Goal: Information Seeking & Learning: Learn about a topic

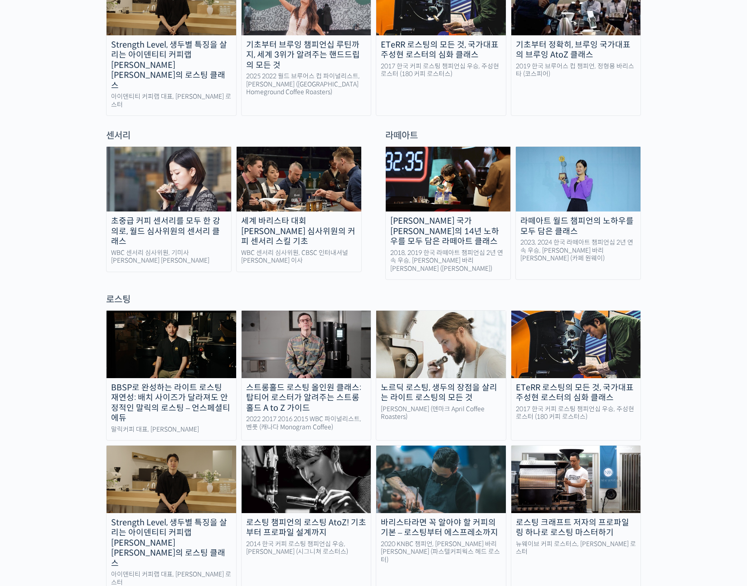
scroll to position [550, 0]
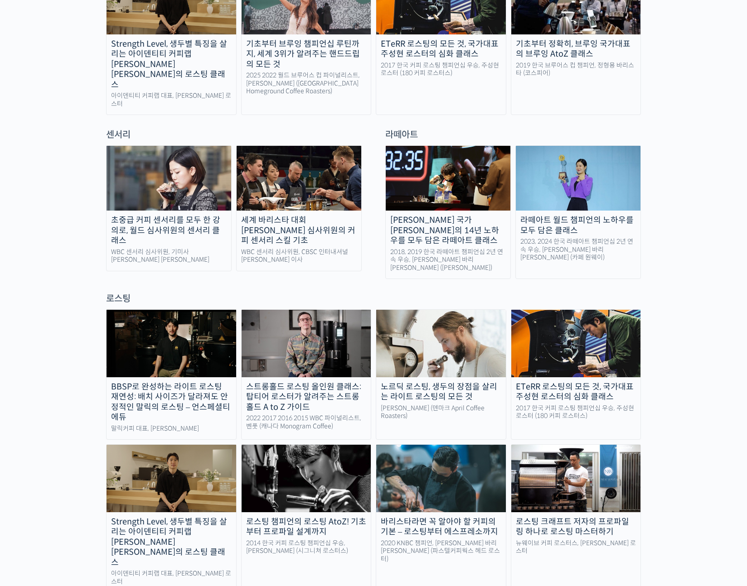
click at [438, 310] on img at bounding box center [441, 343] width 130 height 67
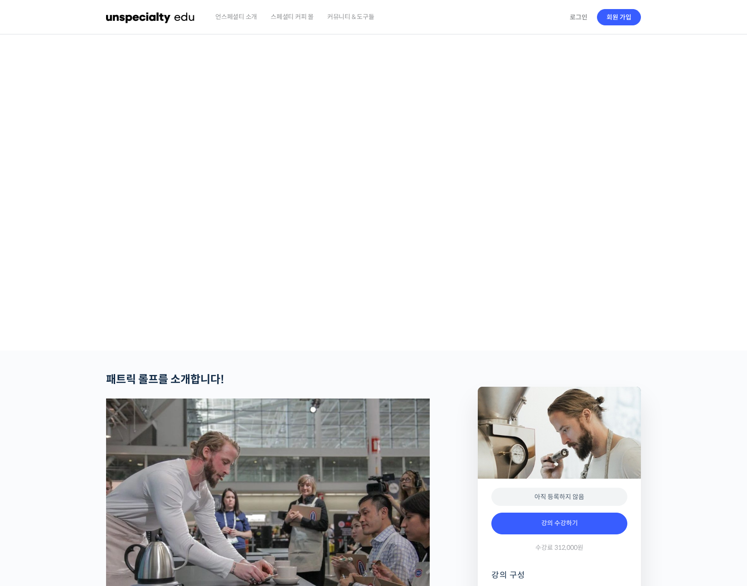
type input "everydayreception@gmail.com"
click at [334, 208] on div "로그인 Accessing this 강의 requires a login. Please enter your credentials below! Em…" at bounding box center [257, 186] width 232 height 235
click at [217, 243] on input "로그인" at bounding box center [258, 252] width 82 height 19
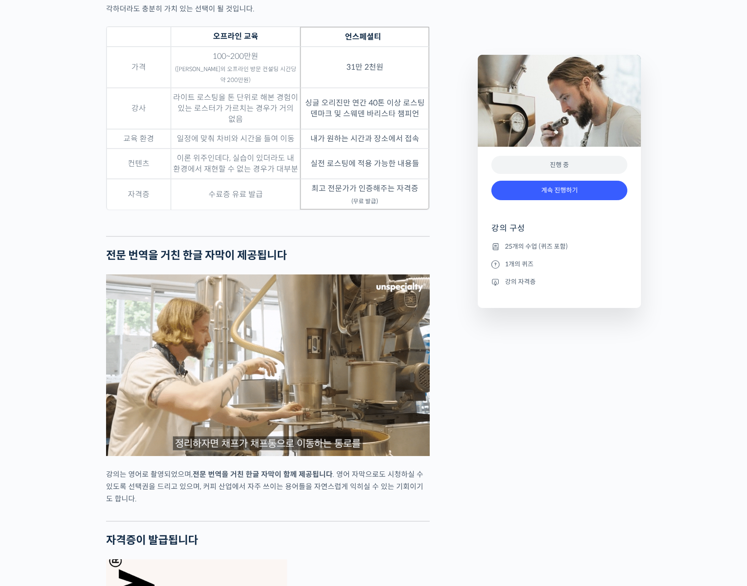
scroll to position [2811, 0]
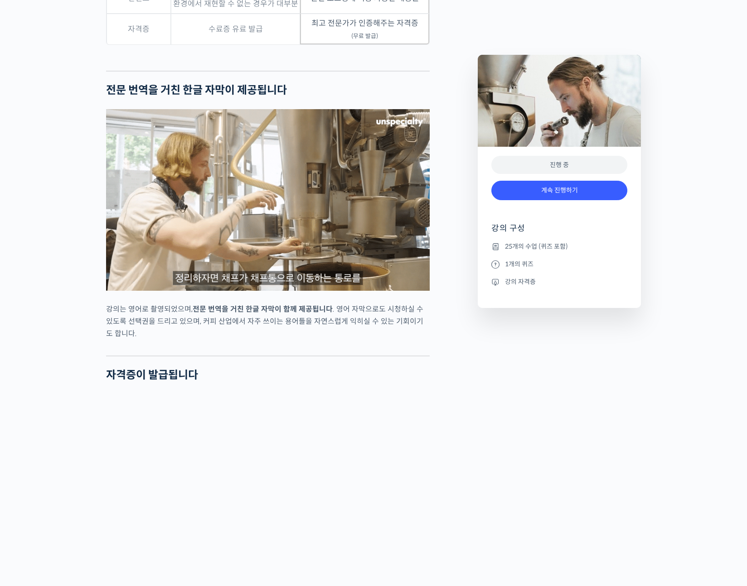
scroll to position [2917, 0]
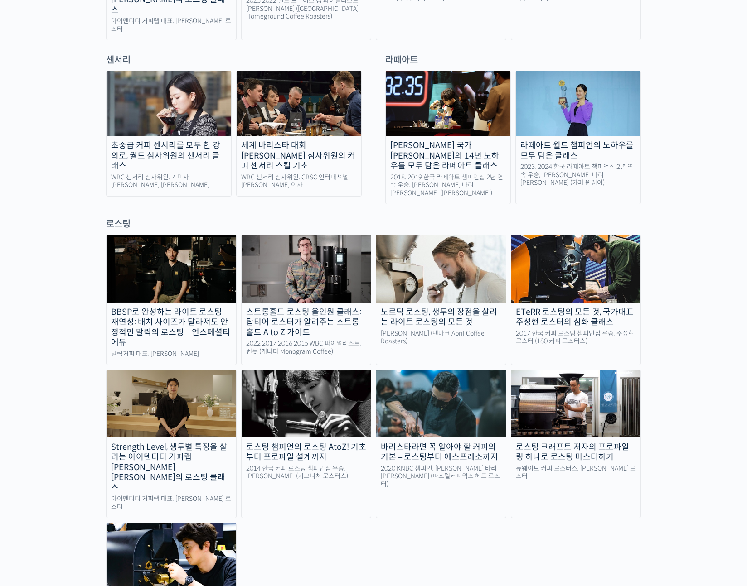
scroll to position [624, 0]
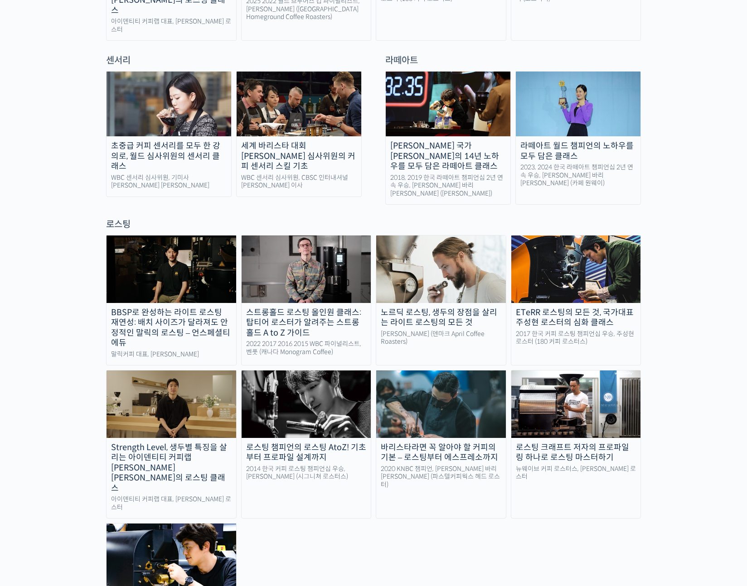
click at [301, 236] on img at bounding box center [307, 269] width 130 height 67
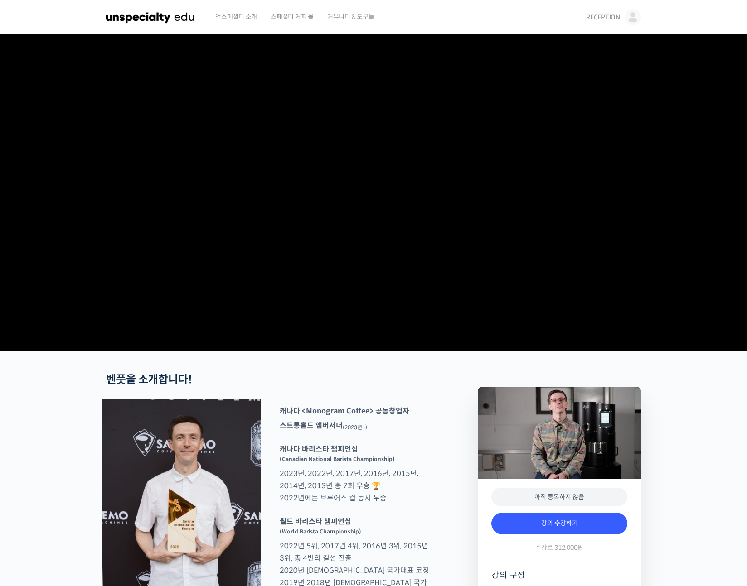
drag, startPoint x: 300, startPoint y: 212, endPoint x: 395, endPoint y: 325, distance: 147.4
click at [397, 334] on video at bounding box center [373, 190] width 535 height 313
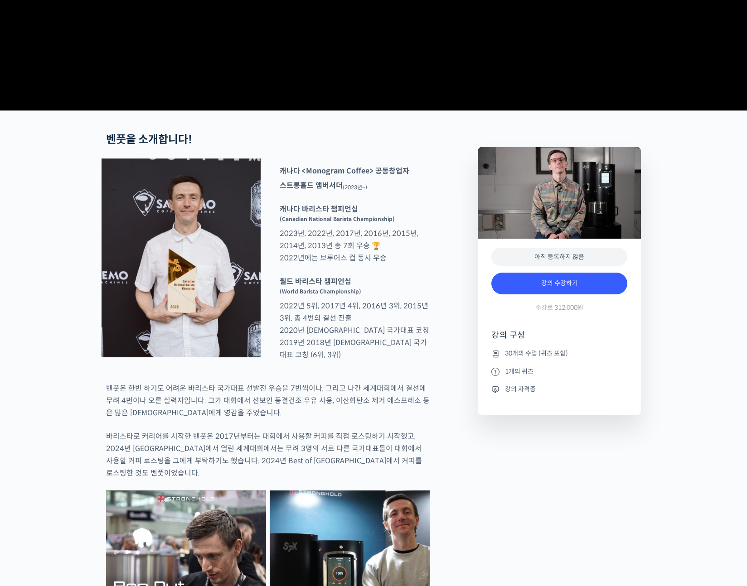
scroll to position [260, 0]
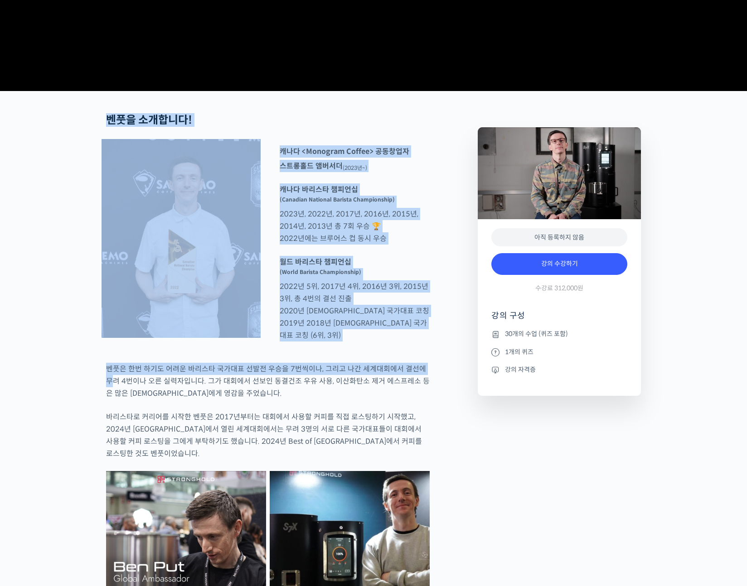
drag, startPoint x: 268, startPoint y: 138, endPoint x: 423, endPoint y: 408, distance: 311.1
drag, startPoint x: 422, startPoint y: 408, endPoint x: 419, endPoint y: 399, distance: 9.8
click at [422, 400] on p "벤풋은 한번 하기도 어려운 바리스타 국가대표 선발전 우승을 7번씩이나, 그리고 나간 세계대회에서 결선에 무려 4번이나 오른 실력자입니다. 그가…" at bounding box center [268, 381] width 324 height 37
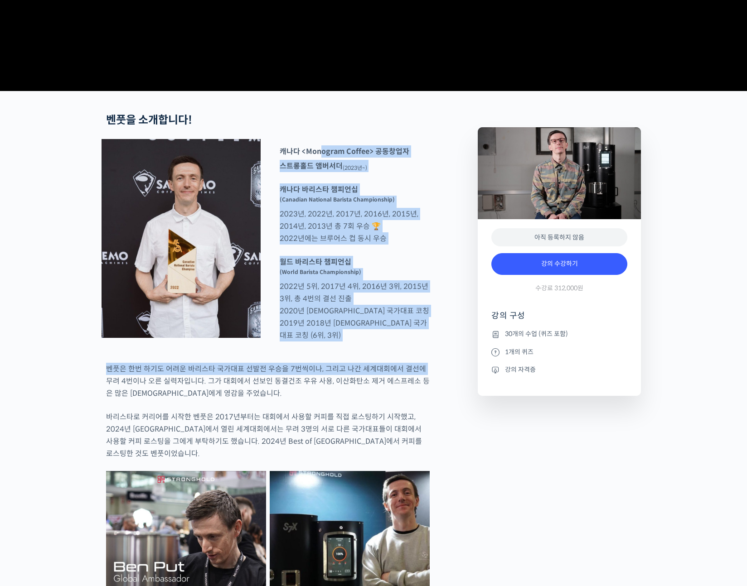
drag, startPoint x: 319, startPoint y: 192, endPoint x: 422, endPoint y: 399, distance: 230.7
click at [422, 399] on p "벤풋은 한번 하기도 어려운 바리스타 국가대표 선발전 우승을 7번씩이나, 그리고 나간 세계대회에서 결선에 무려 4번이나 오른 실력자입니다. 그가…" at bounding box center [268, 381] width 324 height 37
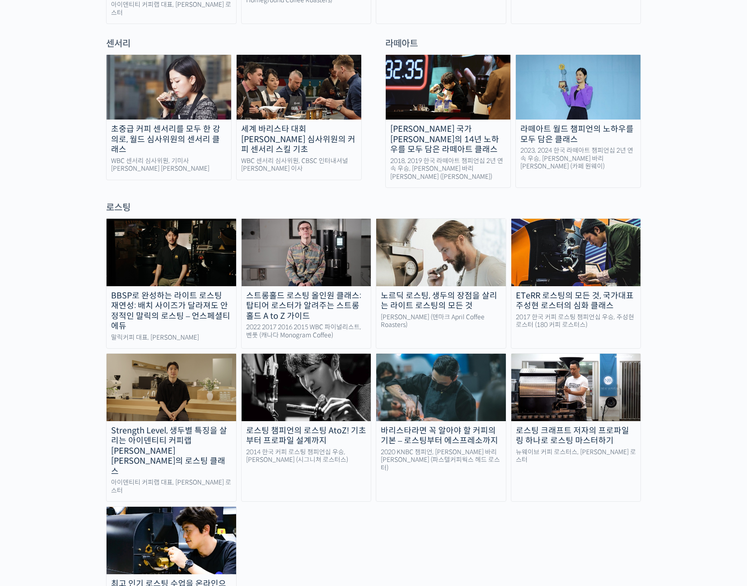
scroll to position [645, 0]
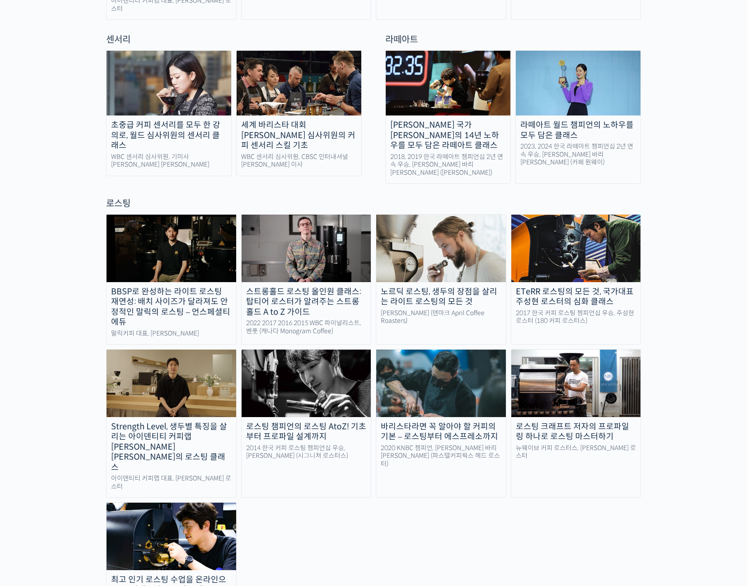
click at [471, 249] on link "노르딕 로스팅, 생두의 장점을 살리는 라이트 로스팅의 모든 것 패트릭 롤프 (덴마크 April Coffee Roasters)" at bounding box center [441, 279] width 131 height 131
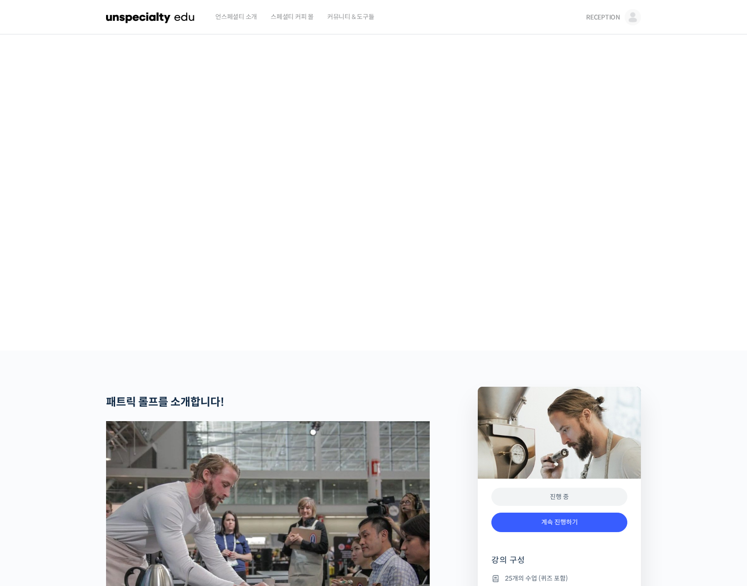
click at [707, 213] on section at bounding box center [373, 192] width 747 height 316
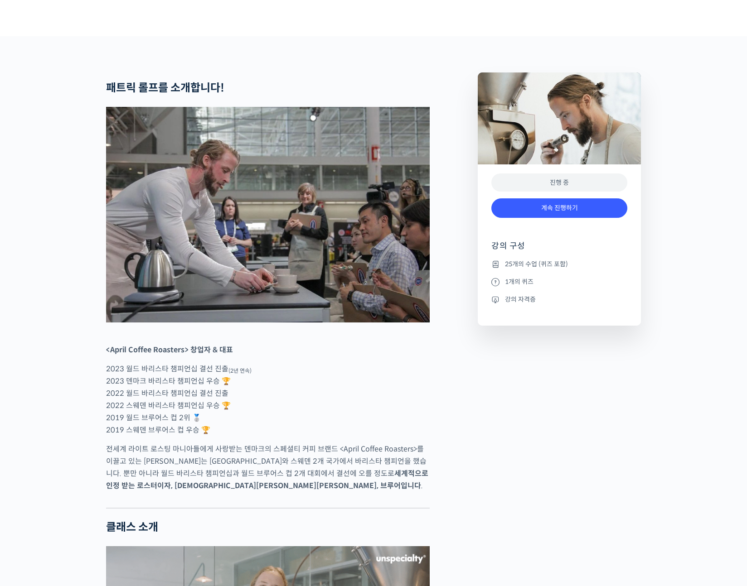
scroll to position [377, 0]
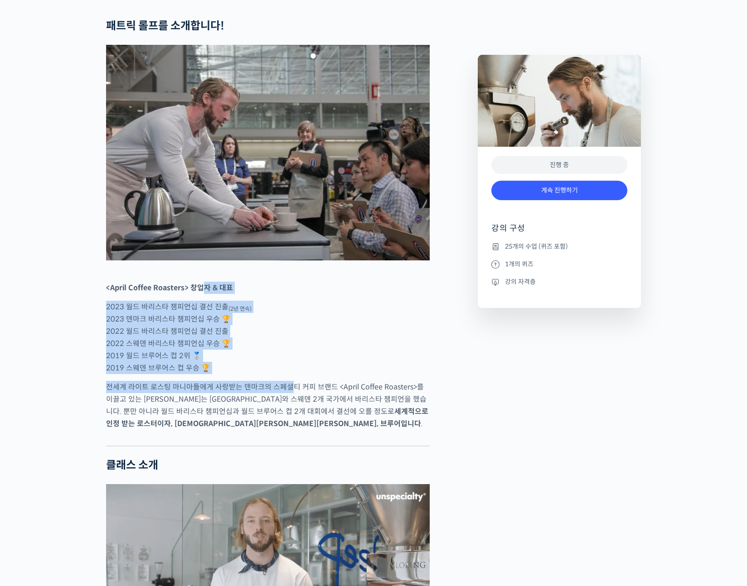
drag, startPoint x: 208, startPoint y: 332, endPoint x: 292, endPoint y: 417, distance: 119.2
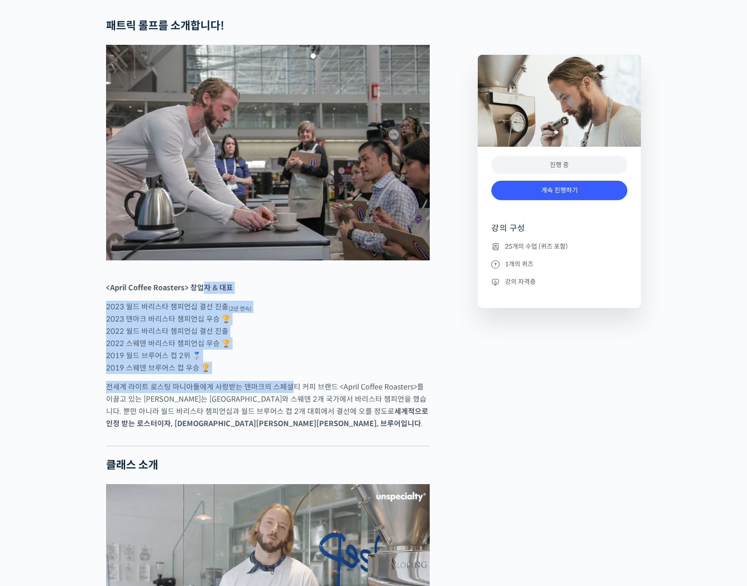
click at [292, 417] on p "전세계 라이트 로스팅 마니아들에게 사랑받는 덴마크의 스페셜티 커피 브랜드 <April Coffee Roasters>를 이끌고 있는 패트릭 롤프…" at bounding box center [268, 405] width 324 height 49
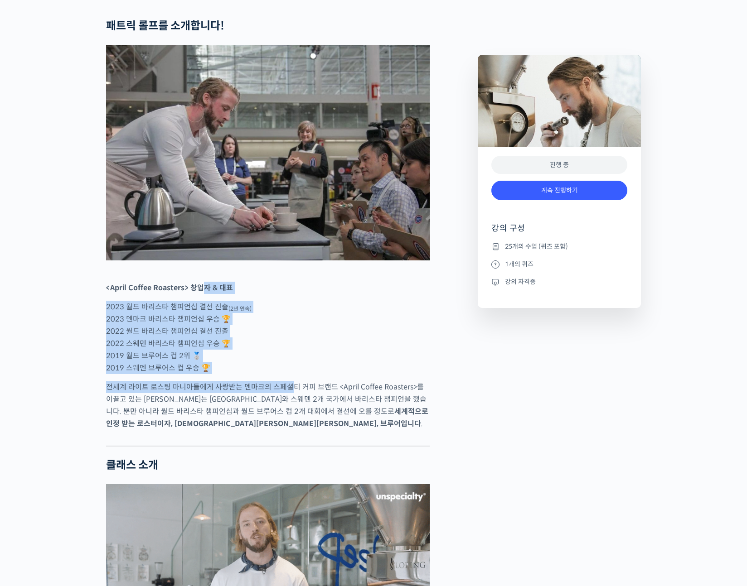
scroll to position [377, 0]
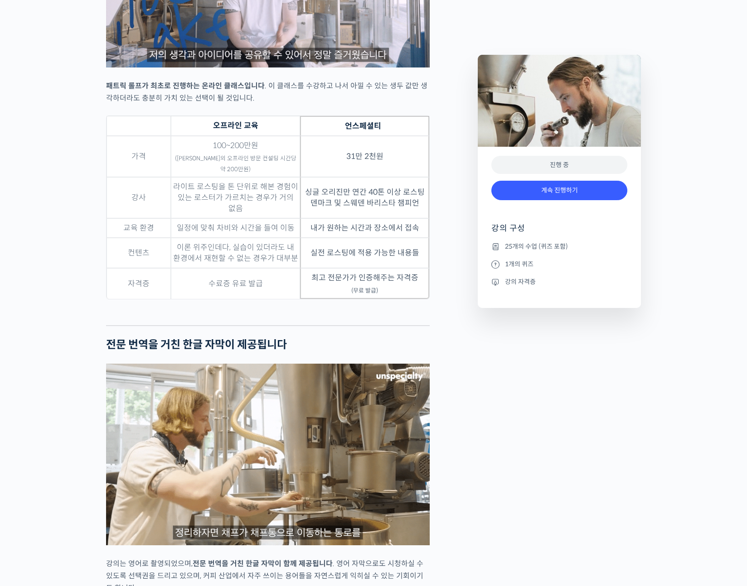
scroll to position [2694, 0]
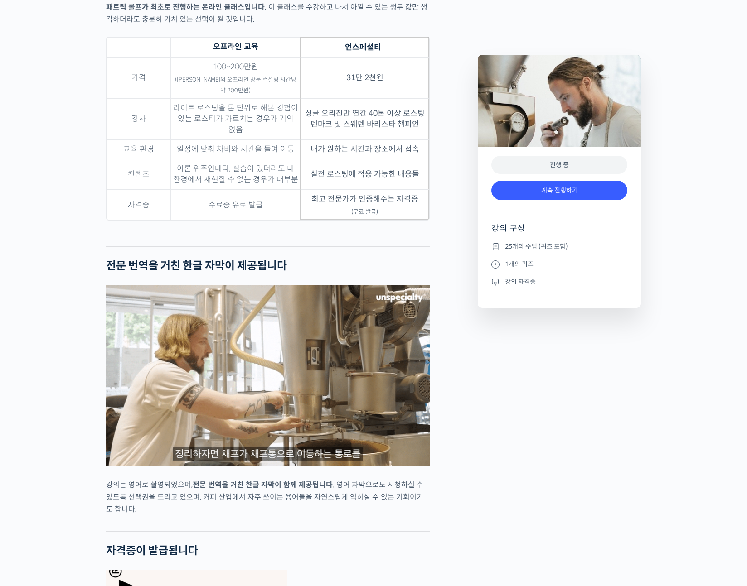
click at [53, 359] on div "노르딕 로스팅, 생두의 장점을 살리는 라이트 로스팅의 모든 것 강의 상세 내용 확인하기 4% 진행 최근 활동: 2025년 10월 07일 7:4…" at bounding box center [373, 457] width 747 height 5554
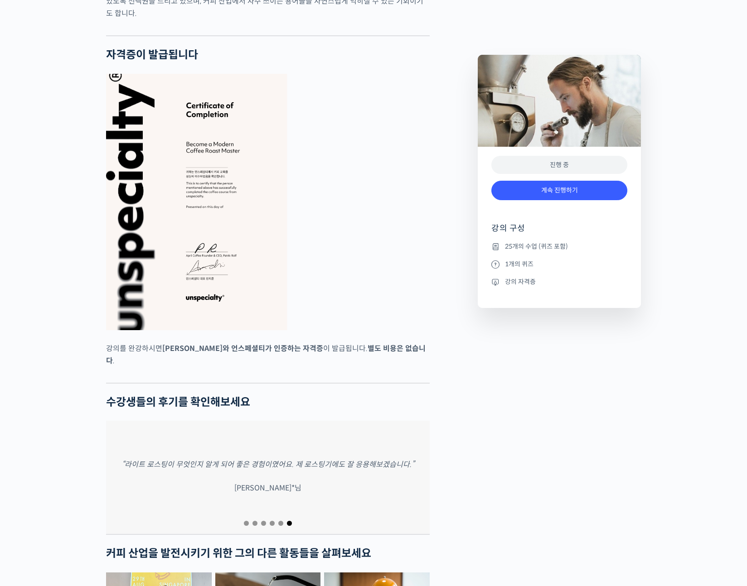
scroll to position [3180, 0]
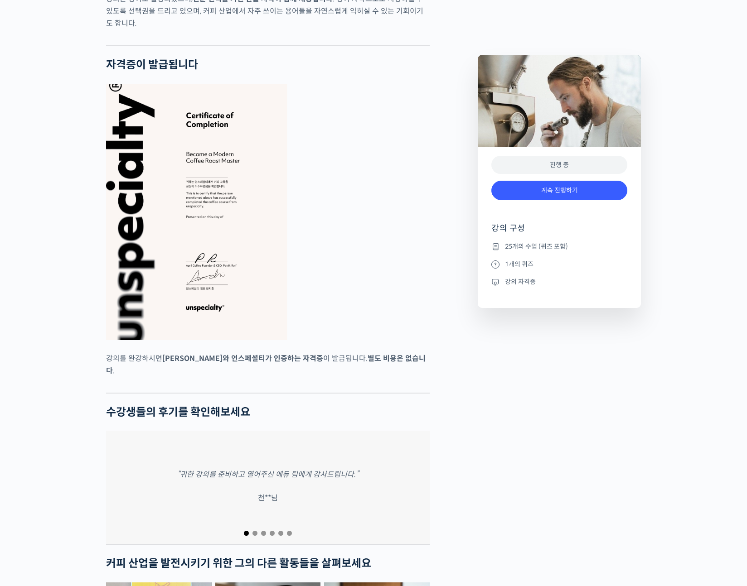
click at [135, 372] on p "강의를 완강하시면 패트릭 롤프와 언스페셜티가 인증하는 자격증 이 발급됩니다. 별도 비용은 없습니다 ." at bounding box center [268, 365] width 324 height 24
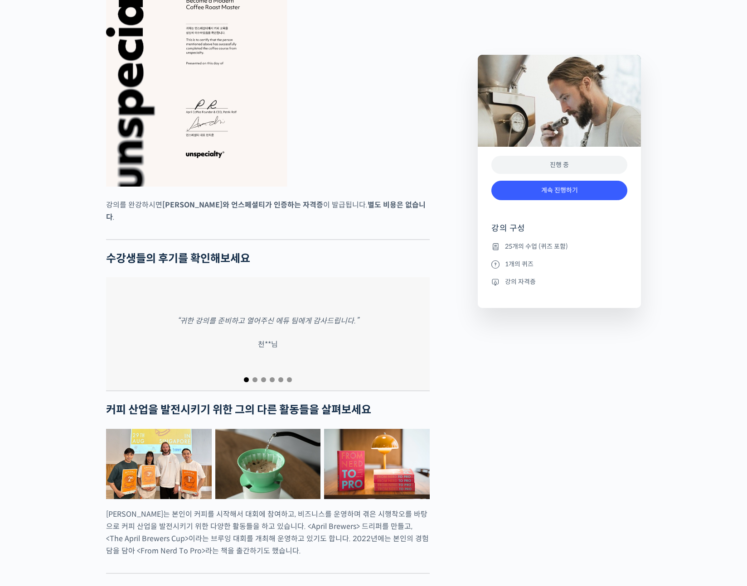
scroll to position [3343, 0]
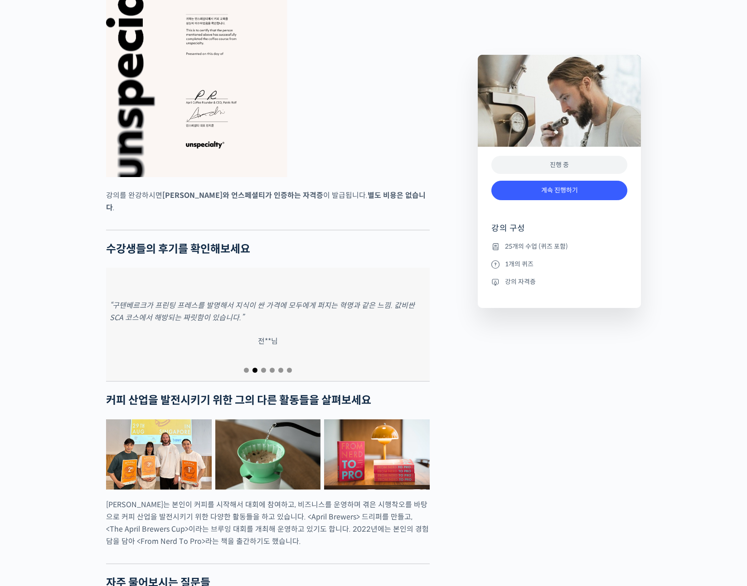
click at [285, 367] on div at bounding box center [268, 370] width 324 height 12
click at [290, 368] on span "Go to slide 6" at bounding box center [289, 370] width 5 height 5
click at [277, 368] on div at bounding box center [268, 370] width 324 height 12
click at [278, 368] on span "Go to slide 5" at bounding box center [280, 370] width 5 height 5
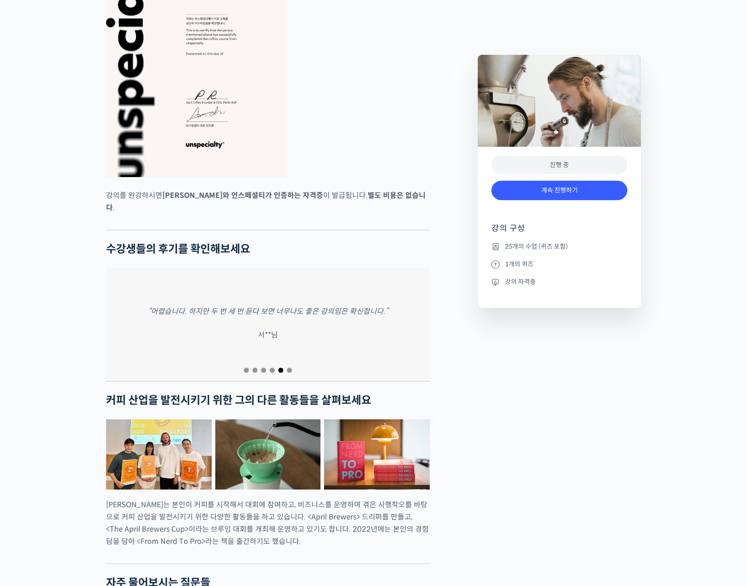
click at [270, 368] on span "Go to slide 4" at bounding box center [272, 370] width 5 height 5
click at [262, 368] on span "Go to slide 3" at bounding box center [263, 370] width 5 height 5
click at [255, 368] on span "Go to slide 2" at bounding box center [254, 370] width 5 height 5
click at [244, 368] on span "Go to slide 1" at bounding box center [246, 370] width 5 height 5
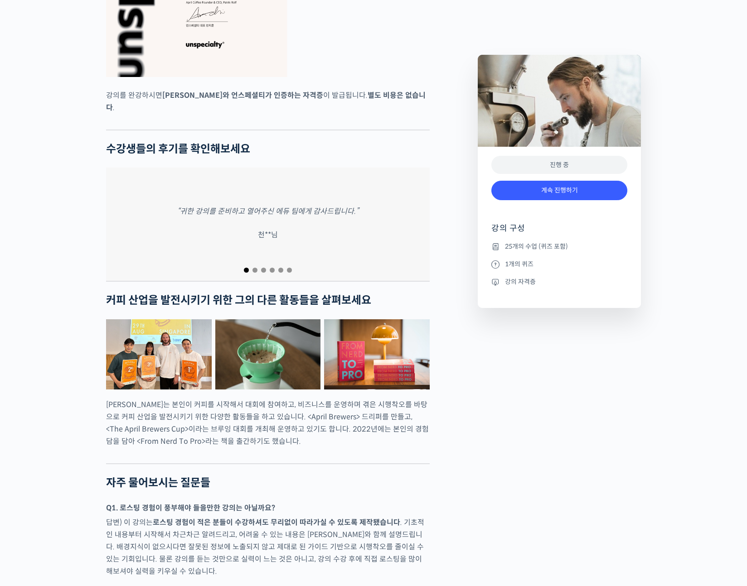
scroll to position [3504, 0]
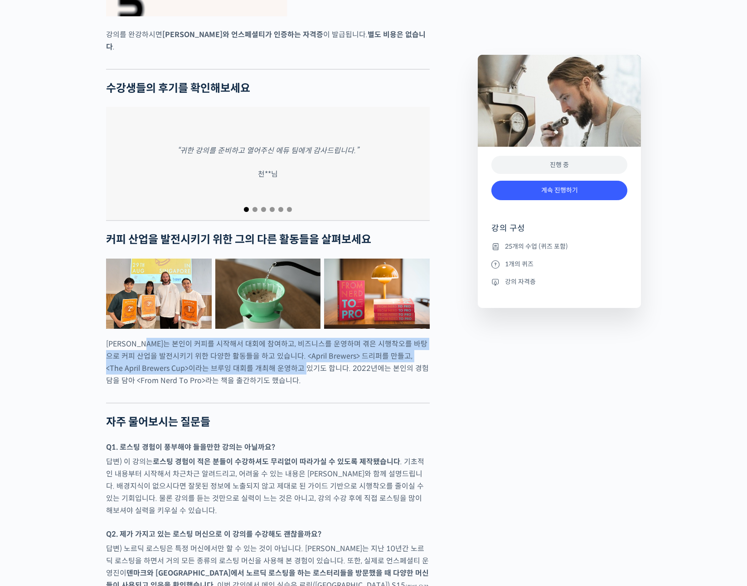
drag, startPoint x: 159, startPoint y: 335, endPoint x: 312, endPoint y: 367, distance: 156.8
click at [311, 367] on p "패트릭 롤프는 본인이 커피를 시작해서 대회에 참여하고, 비즈니스를 운영하며 겪은 시행착오를 바탕으로 커피 산업을 발전시키기 위한 다양한 활동들…" at bounding box center [268, 362] width 324 height 49
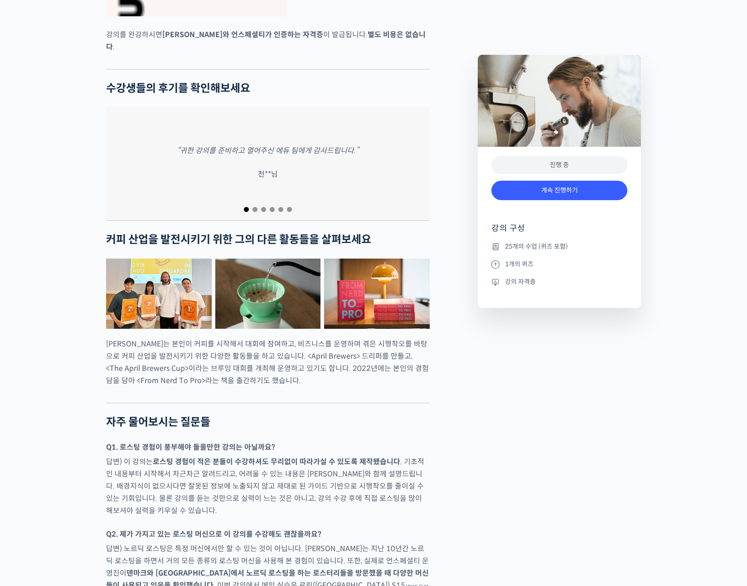
click at [312, 367] on p "패트릭 롤프는 본인이 커피를 시작해서 대회에 참여하고, 비즈니스를 운영하며 겪은 시행착오를 바탕으로 커피 산업을 발전시키기 위한 다양한 활동들…" at bounding box center [268, 362] width 324 height 49
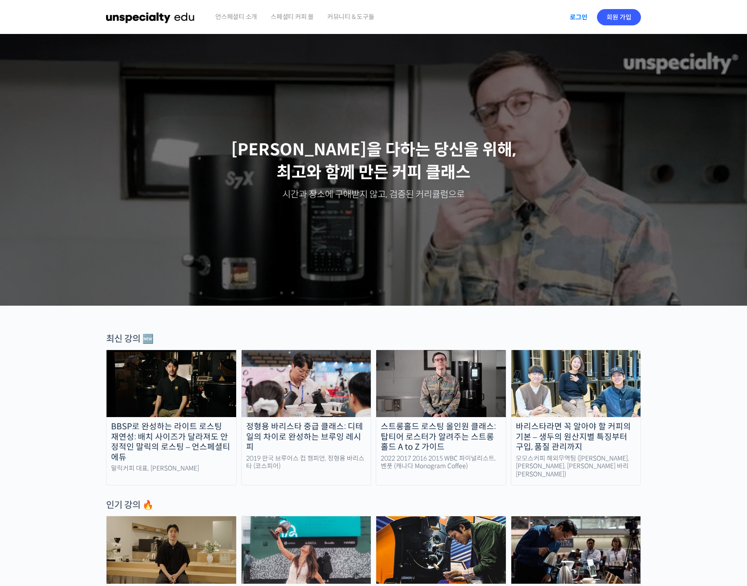
click at [566, 16] on link "로그인" at bounding box center [578, 17] width 29 height 21
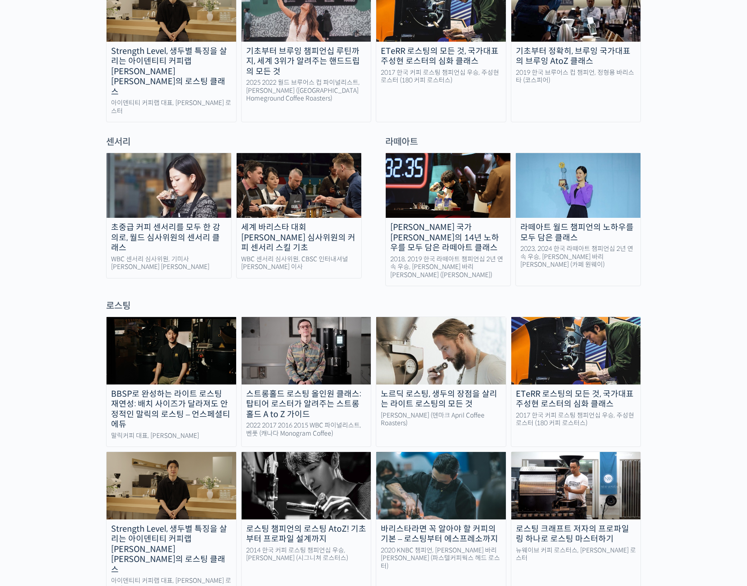
scroll to position [579, 0]
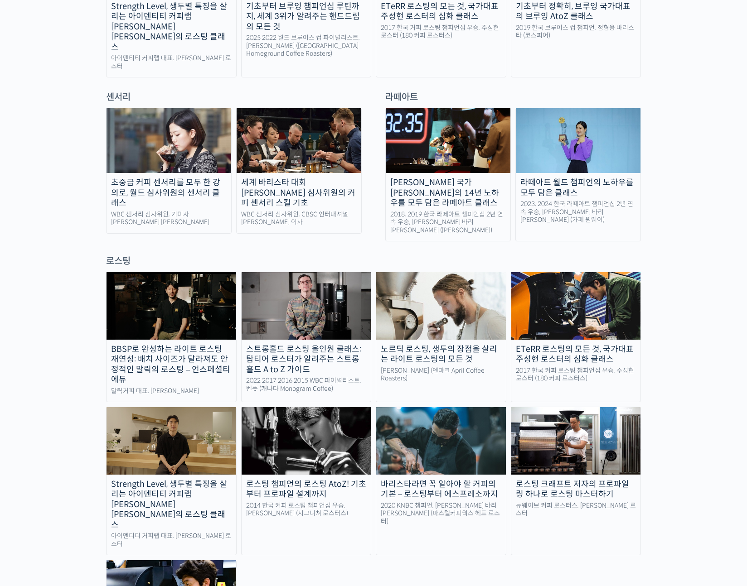
click at [422, 284] on img at bounding box center [441, 305] width 130 height 67
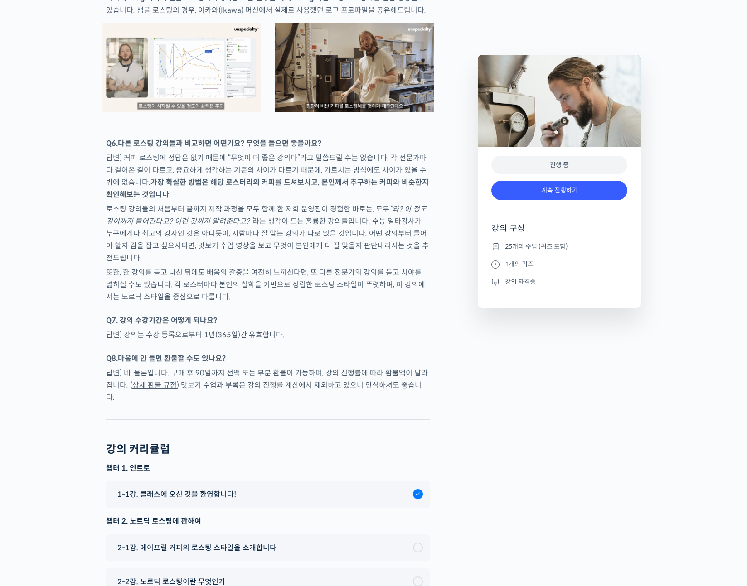
scroll to position [4323, 0]
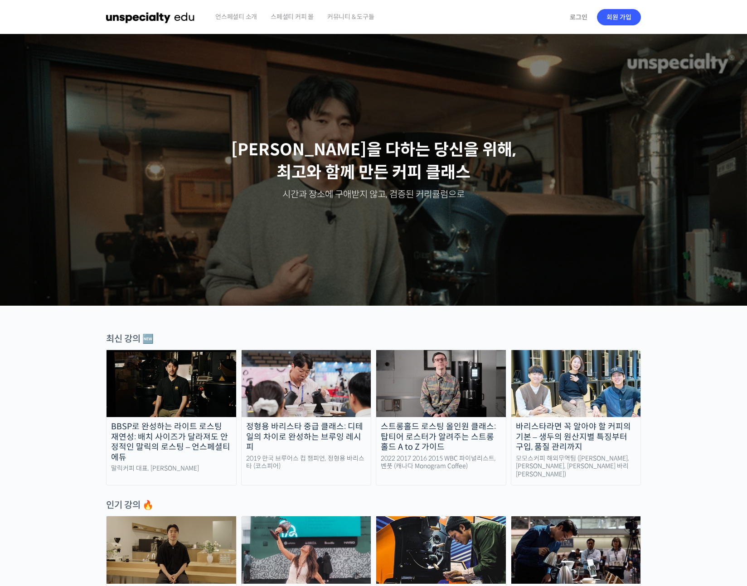
click at [284, 20] on span "스페셜티 커피 몰" at bounding box center [292, 17] width 43 height 34
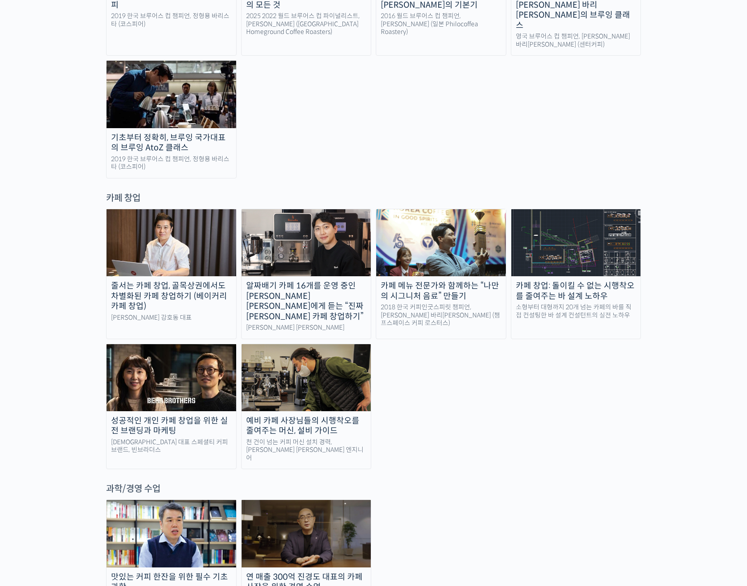
scroll to position [1777, 0]
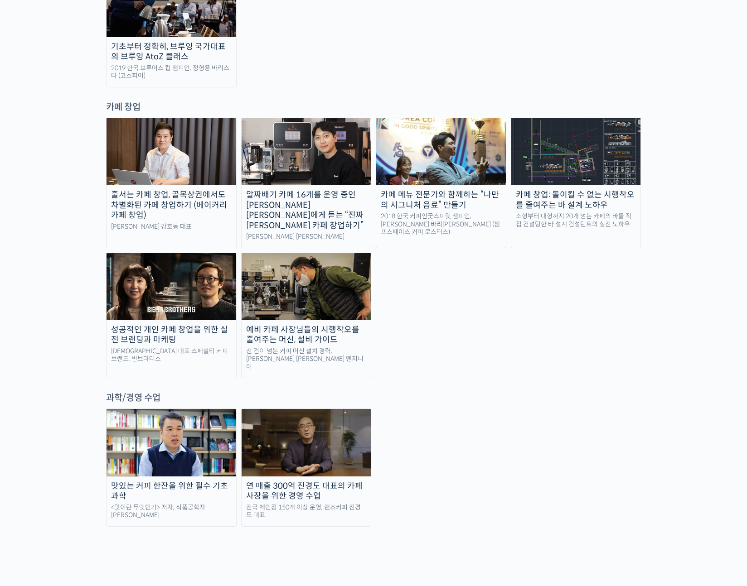
click at [298, 253] on img at bounding box center [307, 286] width 130 height 67
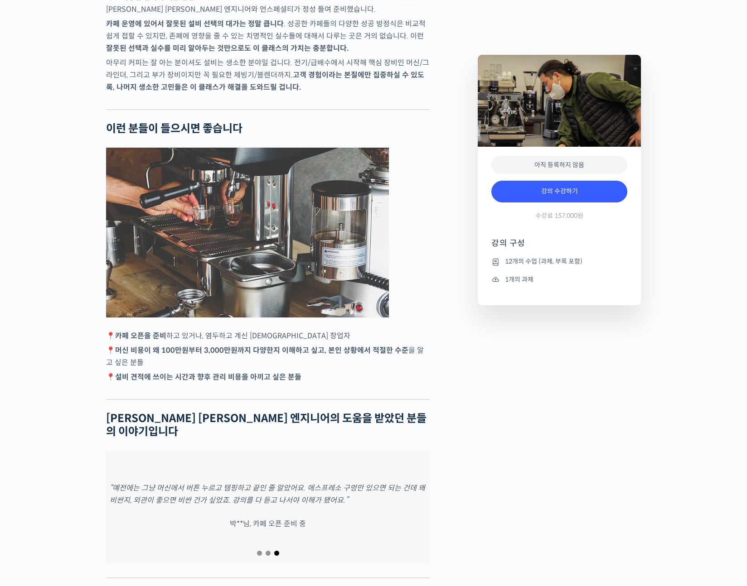
scroll to position [1215, 0]
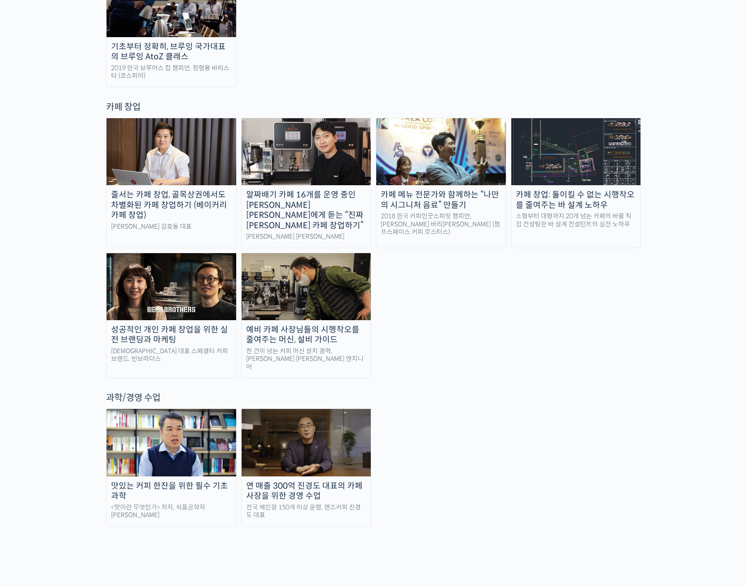
click at [169, 253] on img at bounding box center [172, 286] width 130 height 67
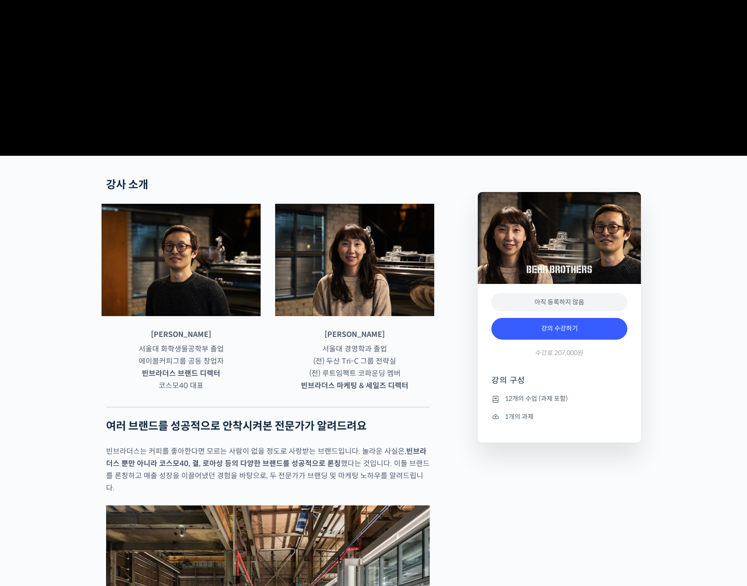
scroll to position [388, 0]
